Goal: Task Accomplishment & Management: Complete application form

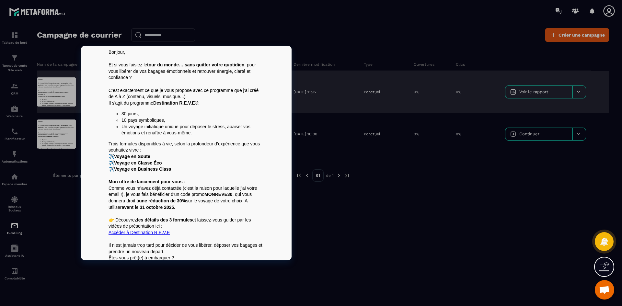
click at [108, 51] on p "Bonjour," at bounding box center [185, 52] width 155 height 6
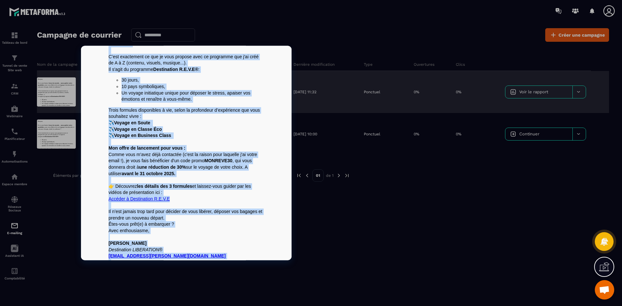
scroll to position [68, 0]
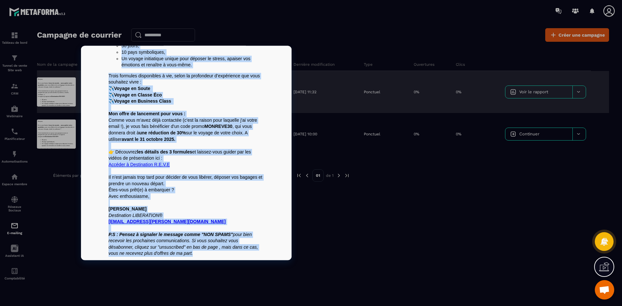
drag, startPoint x: 106, startPoint y: 51, endPoint x: 212, endPoint y: 254, distance: 228.3
click at [212, 254] on div "Bonjour, Et si vous faisiez le tour du monde… sans quitter votre quotidien , po…" at bounding box center [185, 119] width 155 height 276
copy div "Loremip, Do si amet consect ad elit se doeiu… temp incidid utlab etdolorem , al…"
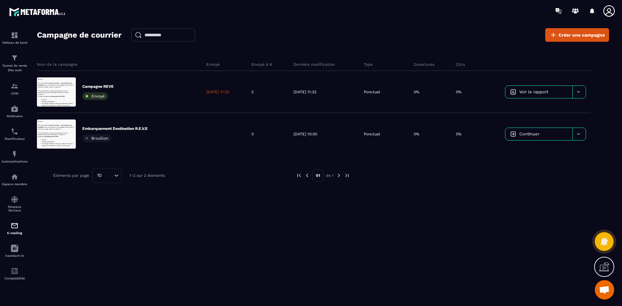
click at [428, 248] on div "Campagne de courrier Créer une campagne Nom de la campagne Envoyé Envoyé à # De…" at bounding box center [323, 169] width 572 height 283
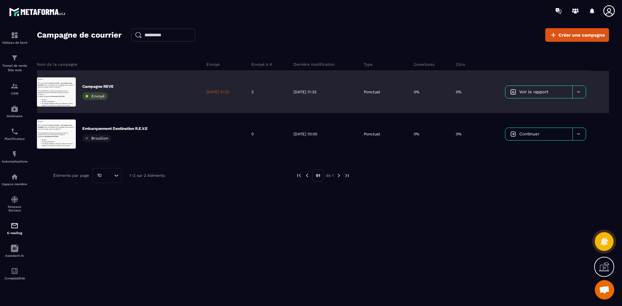
click at [579, 90] on icon at bounding box center [578, 91] width 5 height 5
click at [555, 131] on span "Supprimer le campaign" at bounding box center [535, 129] width 47 height 5
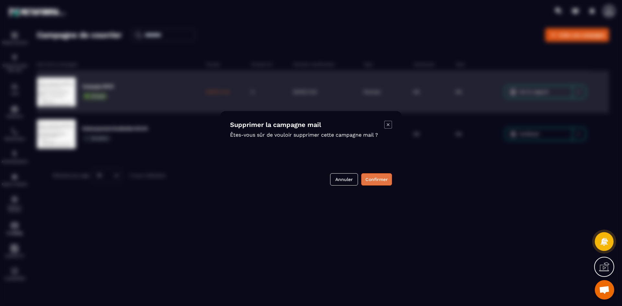
click at [382, 177] on button "Confirmer" at bounding box center [376, 179] width 31 height 12
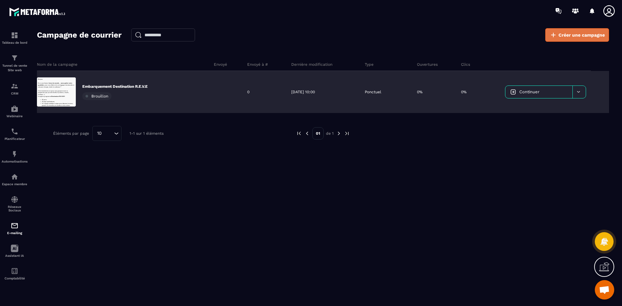
click at [564, 40] on link "Créer une campagne" at bounding box center [577, 35] width 64 height 14
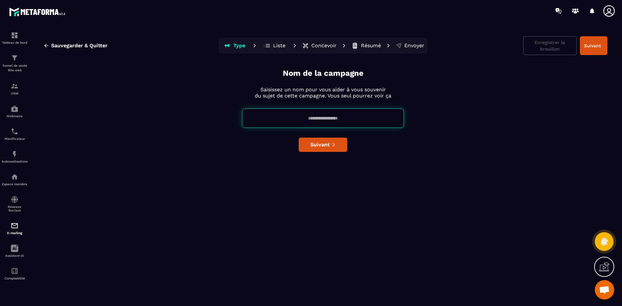
click at [328, 115] on input at bounding box center [323, 117] width 162 height 19
type input "**********"
click at [320, 146] on span "Suivant" at bounding box center [319, 145] width 19 height 6
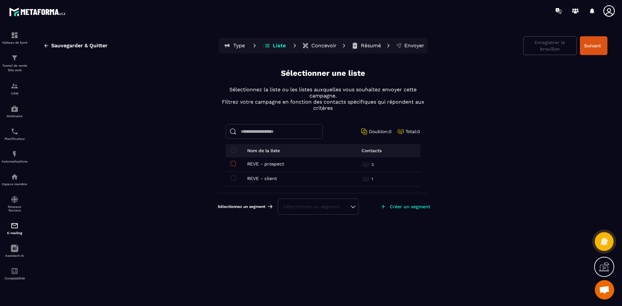
click at [232, 165] on span at bounding box center [233, 163] width 5 height 5
click at [234, 178] on span at bounding box center [233, 178] width 5 height 5
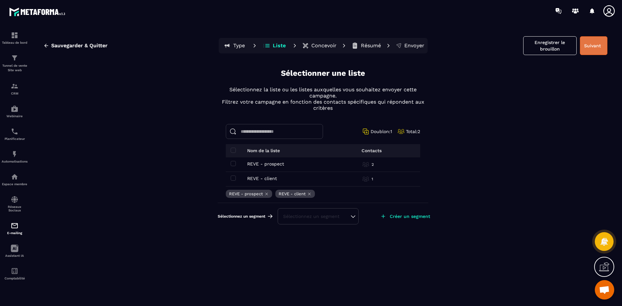
click at [587, 47] on button "Suivant" at bounding box center [594, 45] width 28 height 19
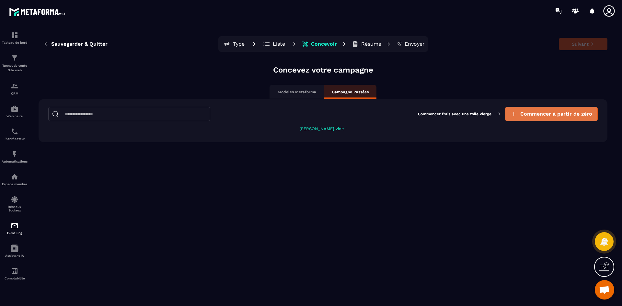
click at [528, 110] on button "Commencer à partir de zéro" at bounding box center [551, 114] width 93 height 14
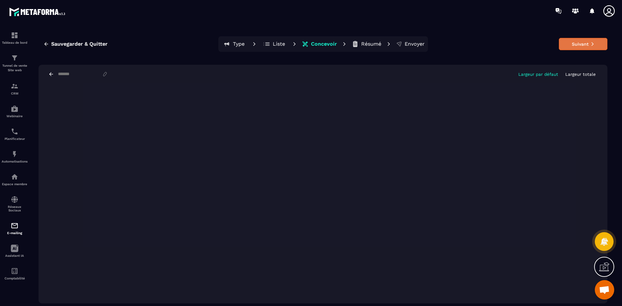
click at [589, 42] on button "Suivant" at bounding box center [583, 44] width 49 height 12
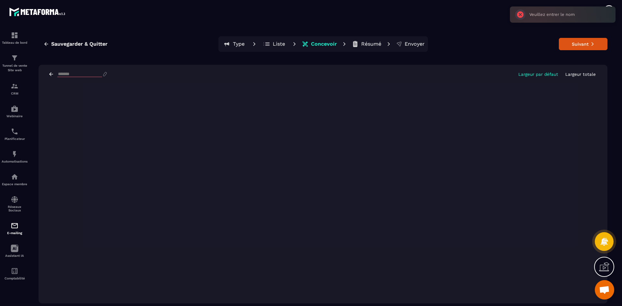
click at [73, 74] on input at bounding box center [79, 75] width 45 height 6
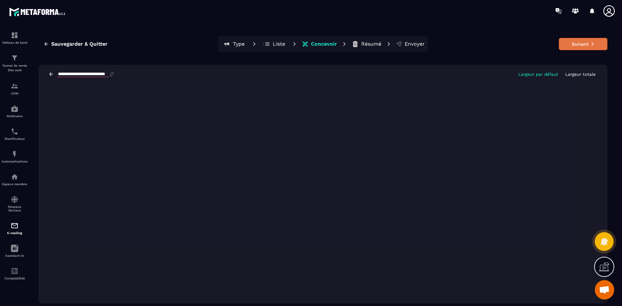
type input "**********"
click at [580, 44] on button "Suivant" at bounding box center [583, 44] width 49 height 12
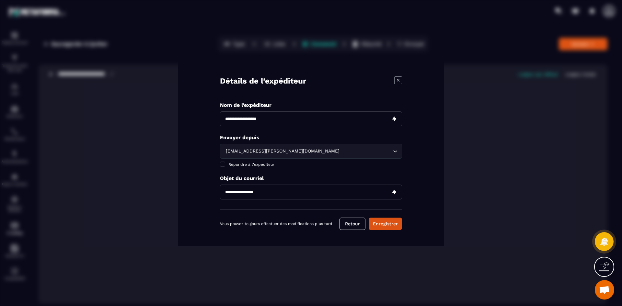
click at [286, 120] on input "Modal window" at bounding box center [311, 118] width 182 height 15
type input "**********"
click at [269, 193] on input "Modal window" at bounding box center [311, 192] width 182 height 15
type input "**********"
click at [382, 223] on button "Enregistrer" at bounding box center [385, 224] width 33 height 12
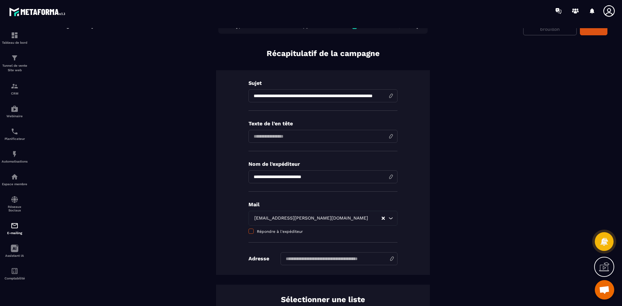
scroll to position [4, 0]
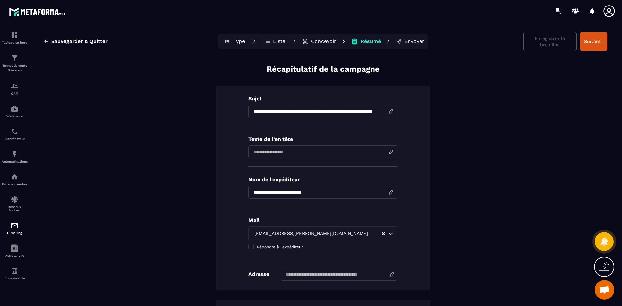
click at [306, 272] on input at bounding box center [338, 274] width 117 height 13
type input "********"
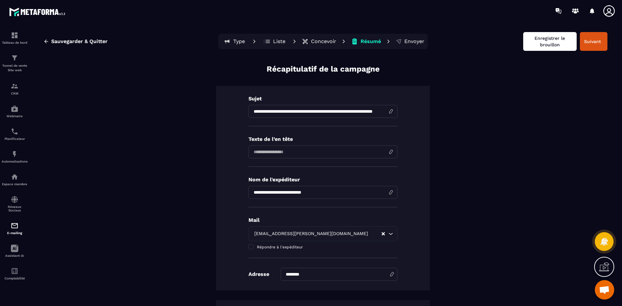
click at [539, 39] on button "Enregistrer le brouillon" at bounding box center [549, 41] width 53 height 19
click at [585, 44] on button "Suivant" at bounding box center [594, 41] width 28 height 19
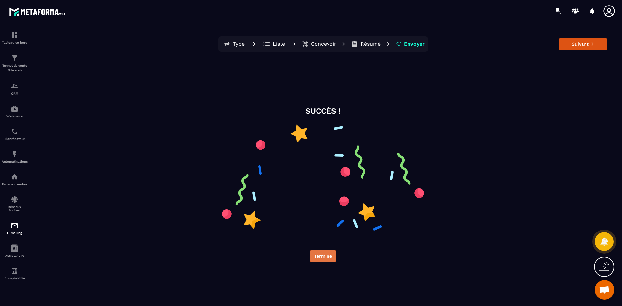
click at [321, 255] on button "Termine" at bounding box center [323, 256] width 27 height 12
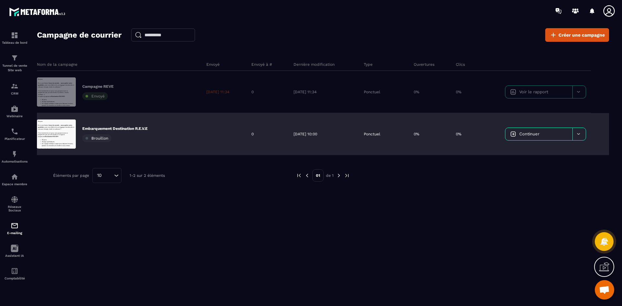
click at [579, 136] on icon at bounding box center [578, 133] width 5 height 5
click at [541, 154] on div "Supprimer le campaign" at bounding box center [548, 150] width 80 height 11
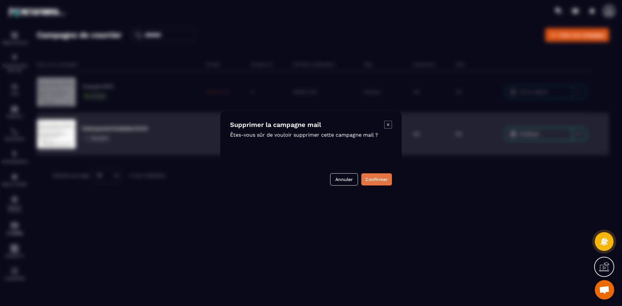
click at [371, 181] on button "Confirmer" at bounding box center [376, 179] width 31 height 12
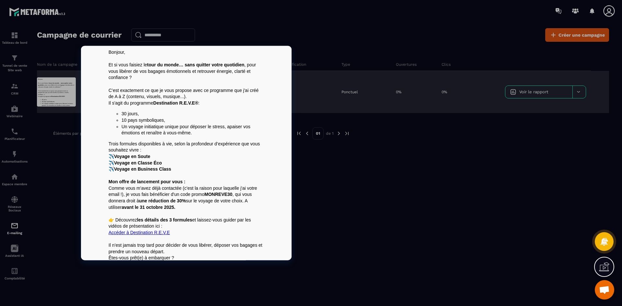
click at [135, 82] on p at bounding box center [185, 84] width 155 height 6
click at [108, 51] on p "Bonjour," at bounding box center [185, 52] width 155 height 6
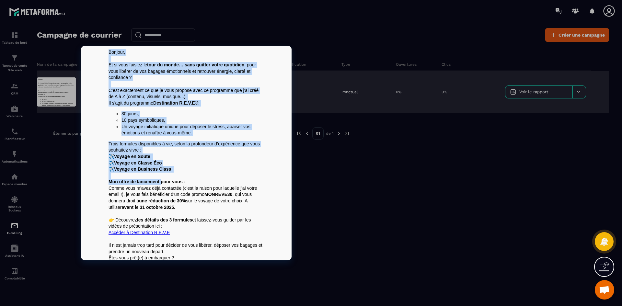
drag, startPoint x: 107, startPoint y: 51, endPoint x: 158, endPoint y: 183, distance: 141.3
click at [158, 183] on div "Bonjour, Et si vous faisiez le tour du monde… sans quitter votre quotidien , po…" at bounding box center [185, 187] width 155 height 276
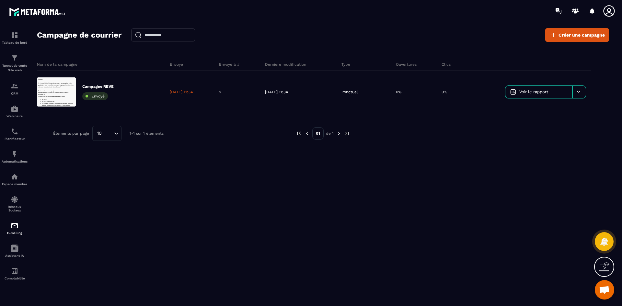
drag, startPoint x: 464, startPoint y: 194, endPoint x: 512, endPoint y: 71, distance: 131.8
click at [465, 194] on div "Nom de la campagne Envoyé Envoyé à # Dernière modification Type Ouvertures Clic…" at bounding box center [323, 123] width 572 height 144
click at [572, 33] on span "Créer une campagne" at bounding box center [581, 35] width 46 height 6
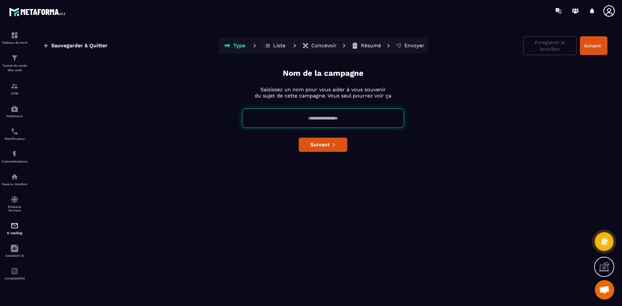
click at [343, 123] on input at bounding box center [323, 117] width 162 height 19
type input "**********"
click at [599, 45] on button "Suivant" at bounding box center [594, 45] width 28 height 19
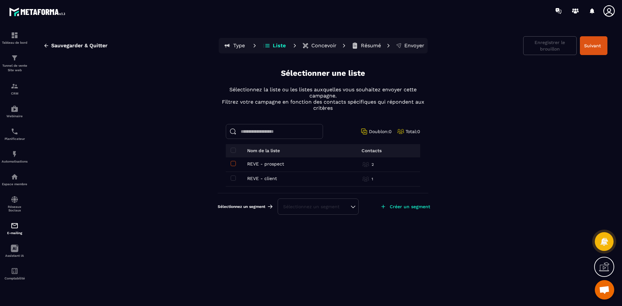
click at [233, 163] on span at bounding box center [233, 163] width 5 height 5
click at [234, 178] on span at bounding box center [233, 178] width 5 height 5
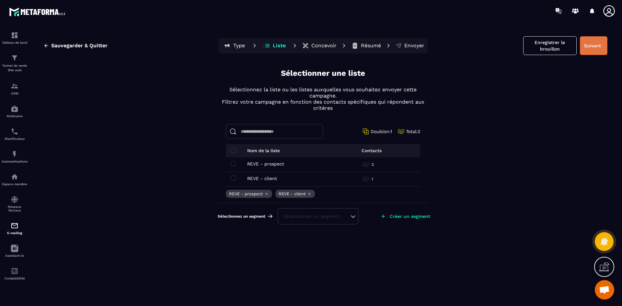
click at [596, 43] on button "Suivant" at bounding box center [594, 45] width 28 height 19
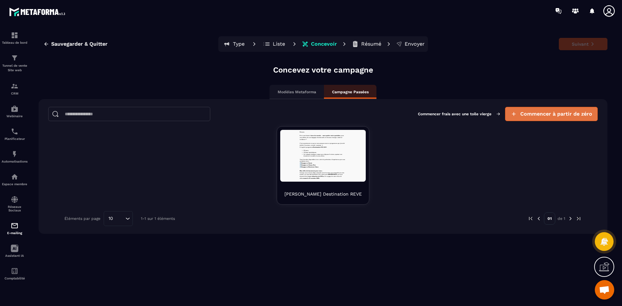
click at [532, 116] on span "Commencer à partir de zéro" at bounding box center [556, 114] width 72 height 6
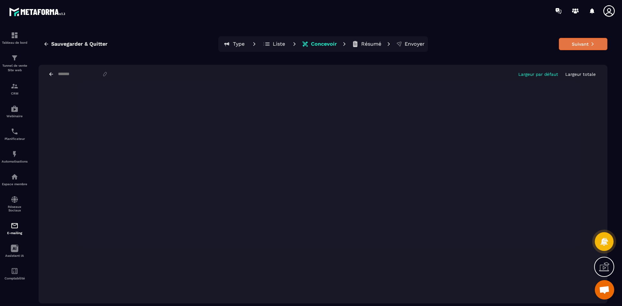
click at [593, 44] on icon at bounding box center [592, 44] width 5 height 5
click at [73, 71] on div "Largeur par défaut Largeur totale" at bounding box center [323, 74] width 569 height 19
click at [72, 75] on input at bounding box center [79, 75] width 45 height 6
type input "**********"
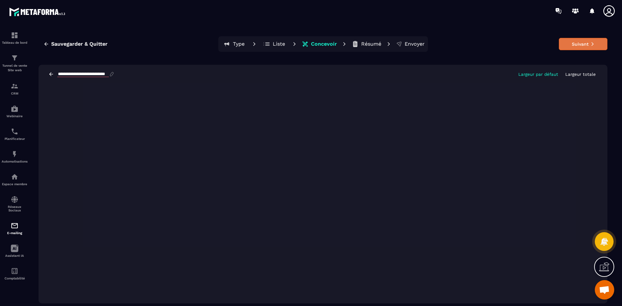
scroll to position [0, 0]
click at [587, 41] on button "Suivant" at bounding box center [583, 44] width 49 height 12
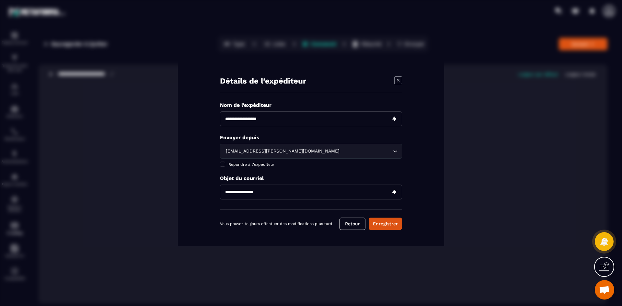
click at [261, 118] on input "Modal window" at bounding box center [311, 118] width 182 height 15
type input "**********"
click at [283, 195] on input "Modal window" at bounding box center [311, 192] width 182 height 15
type input "**********"
click at [385, 224] on button "Enregistrer" at bounding box center [385, 224] width 33 height 12
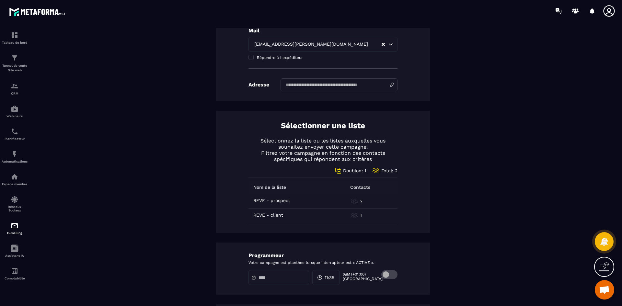
scroll to position [194, 0]
click at [305, 86] on input at bounding box center [338, 84] width 117 height 13
type input "********"
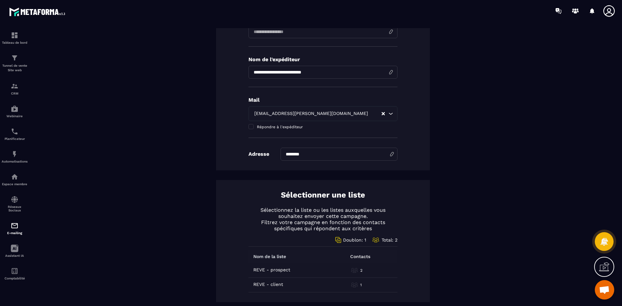
scroll to position [0, 0]
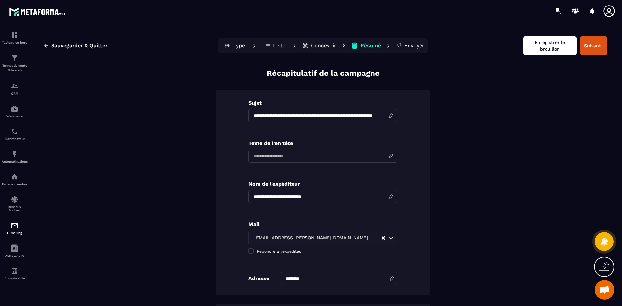
click at [545, 48] on button "Enregistrer le brouillon" at bounding box center [549, 45] width 53 height 19
click at [589, 47] on button "Suivant" at bounding box center [594, 45] width 28 height 19
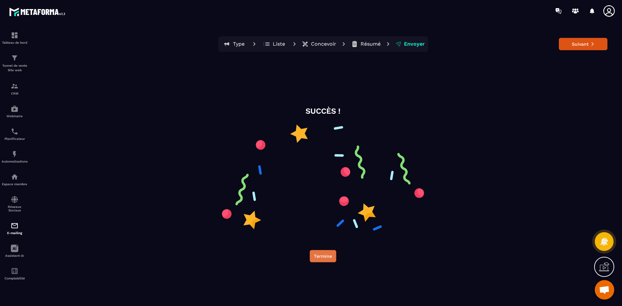
click at [330, 255] on button "Termine" at bounding box center [323, 256] width 27 height 12
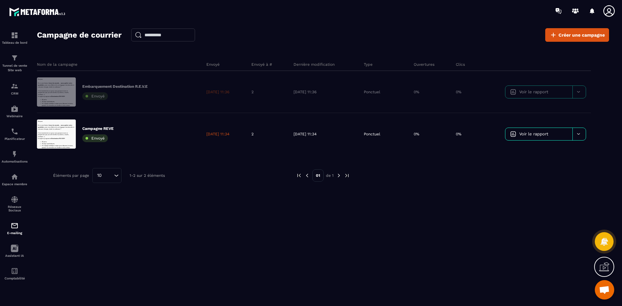
click at [228, 218] on div "Nom de la campagne Envoyé Envoyé à # Dernière modification Type Ouvertures Clic…" at bounding box center [323, 137] width 572 height 172
